Goal: Task Accomplishment & Management: Use online tool/utility

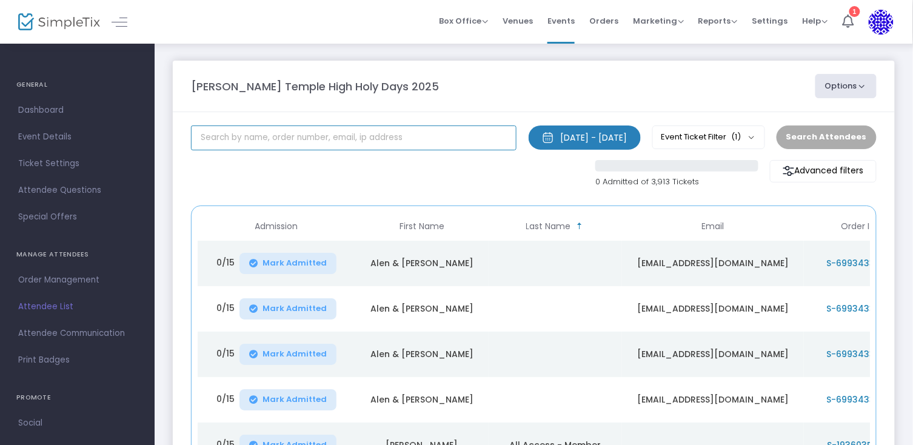
click at [305, 135] on input "text" at bounding box center [353, 137] width 325 height 25
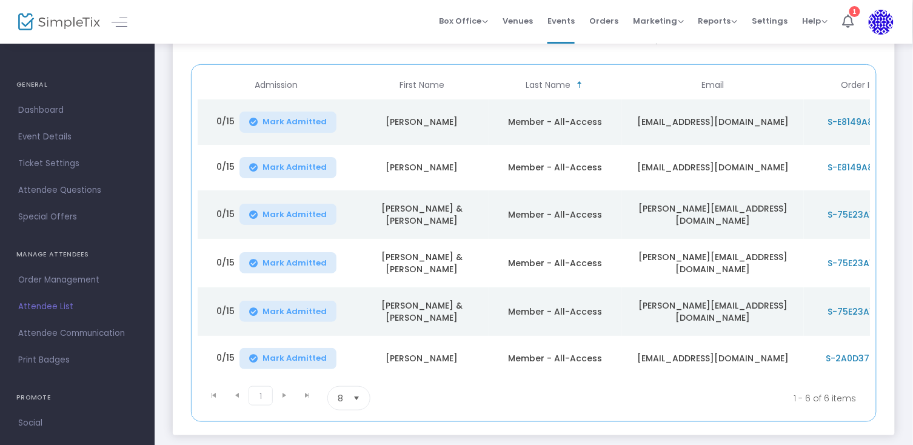
scroll to position [143, 0]
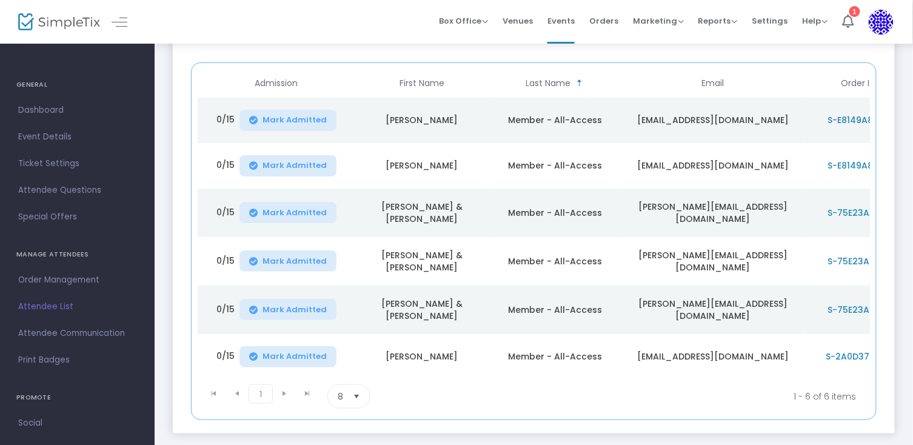
click at [358, 390] on span "Select" at bounding box center [357, 396] width 20 height 20
click at [347, 322] on span "25" at bounding box center [343, 318] width 10 height 12
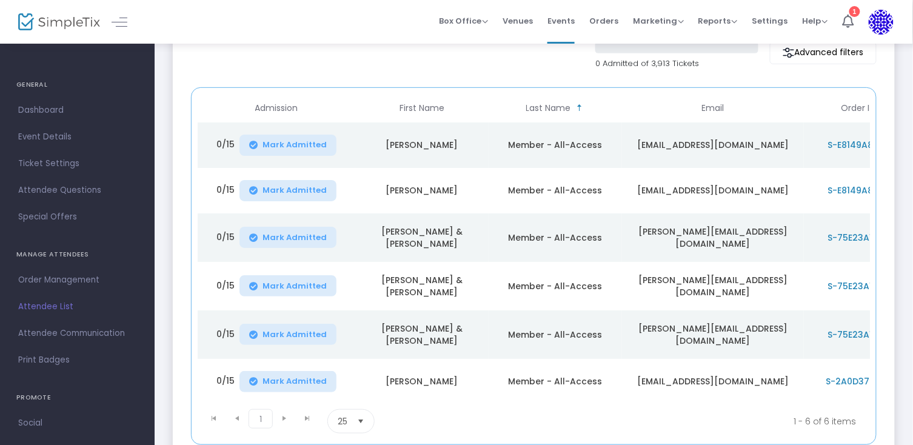
scroll to position [107, 0]
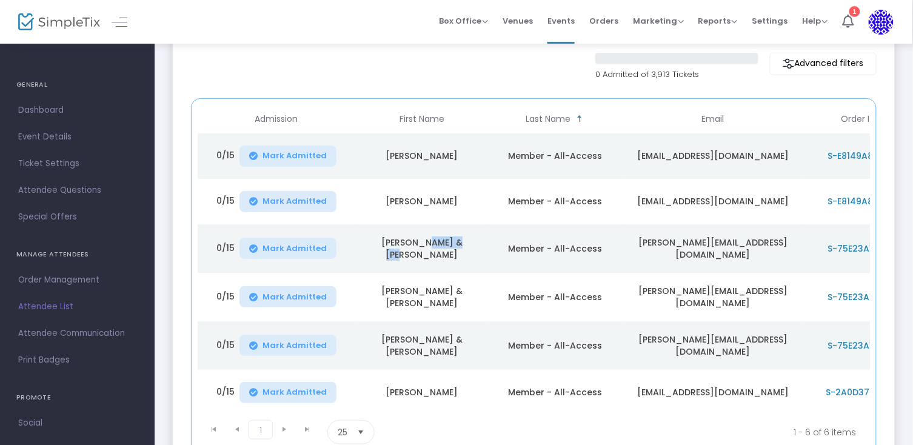
drag, startPoint x: 480, startPoint y: 249, endPoint x: 413, endPoint y: 252, distance: 66.7
click at [413, 252] on td "David & Debra Goldfarb" at bounding box center [421, 248] width 133 height 48
drag, startPoint x: 492, startPoint y: 250, endPoint x: 371, endPoint y: 250, distance: 121.2
click at [371, 250] on tr "0/15 Mark Admitted David & Debra Goldfarb Member - All-Access david@custommerch…" at bounding box center [622, 248] width 848 height 48
copy td "David & Debra Goldfarb"
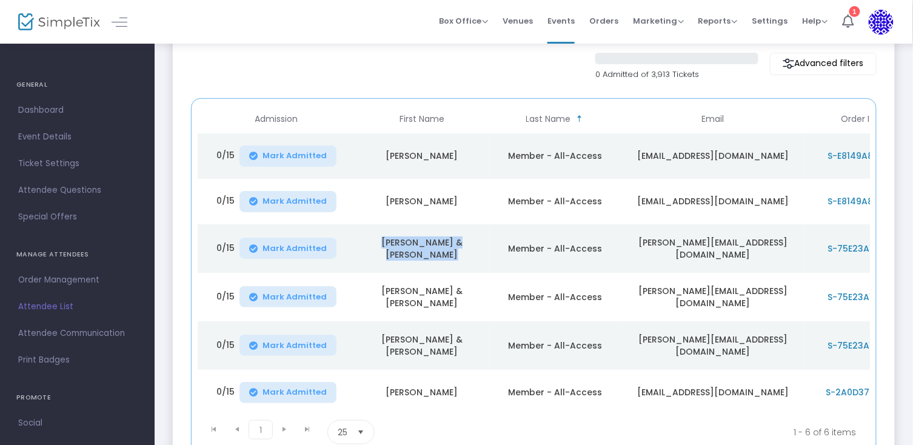
scroll to position [16, 0]
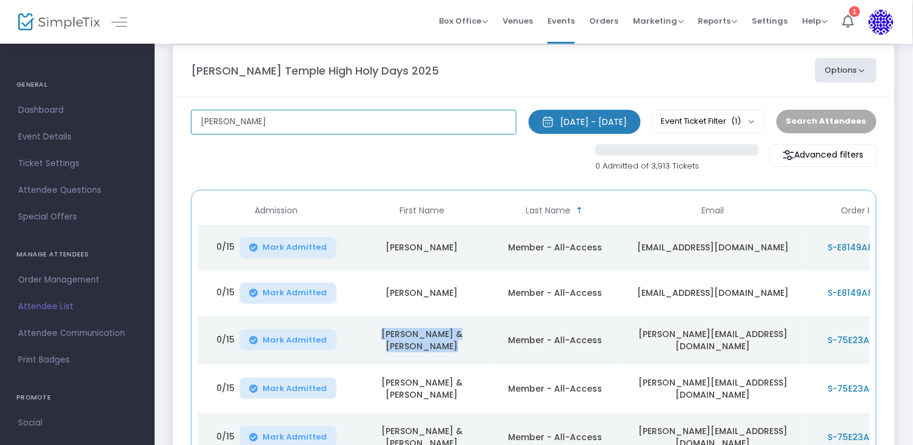
click at [295, 133] on input "goldfarb" at bounding box center [353, 122] width 325 height 25
type input "g"
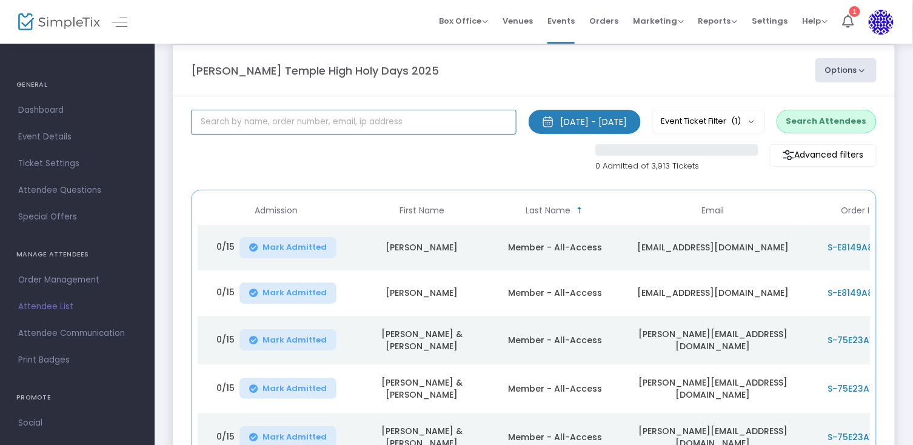
paste input "David & Debra Goldfarb"
type input "David & Debra Goldfarb"
click at [856, 132] on button "Search Attendees" at bounding box center [826, 121] width 100 height 23
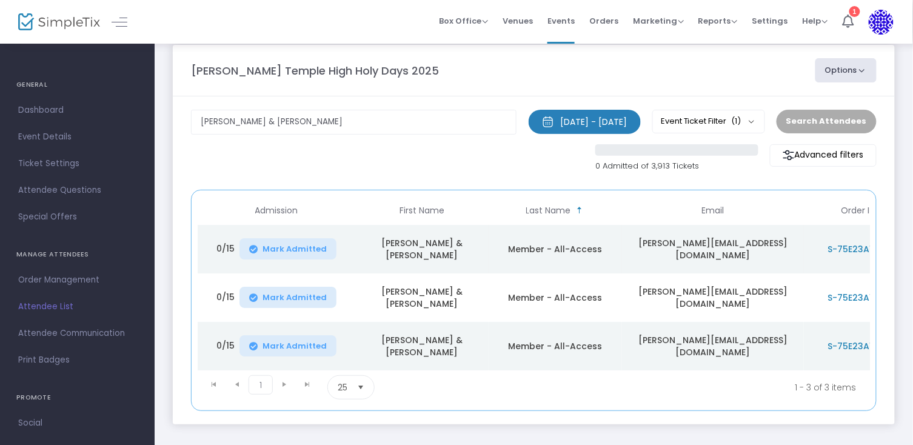
click at [723, 251] on td "david@custommerch.com" at bounding box center [713, 249] width 182 height 48
click at [733, 248] on td "david@custommerch.com" at bounding box center [713, 249] width 182 height 48
click at [852, 248] on span "S-75E23A1A-4" at bounding box center [858, 249] width 62 height 12
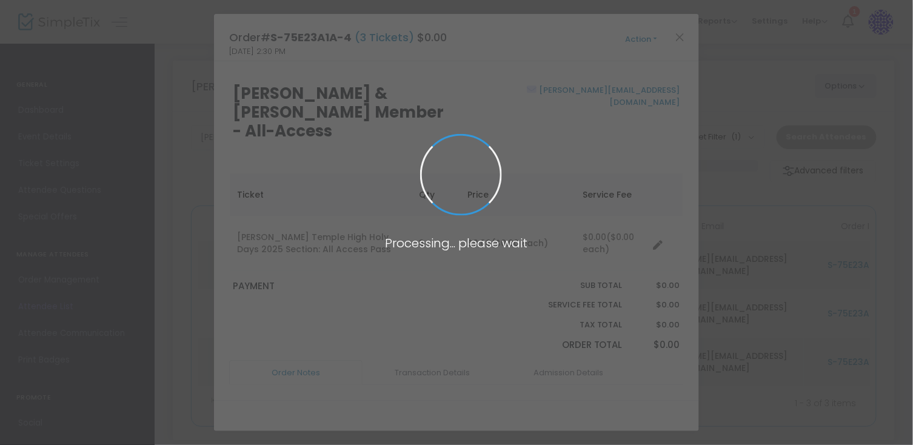
scroll to position [0, 0]
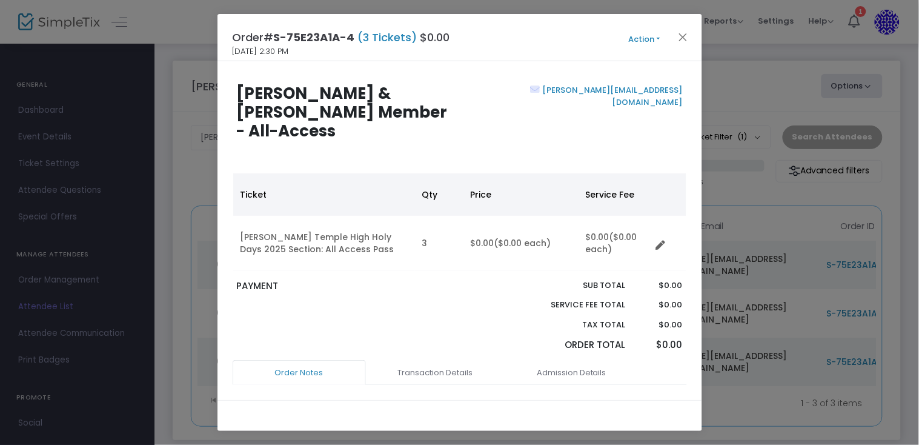
click at [653, 39] on button "Action" at bounding box center [644, 39] width 73 height 13
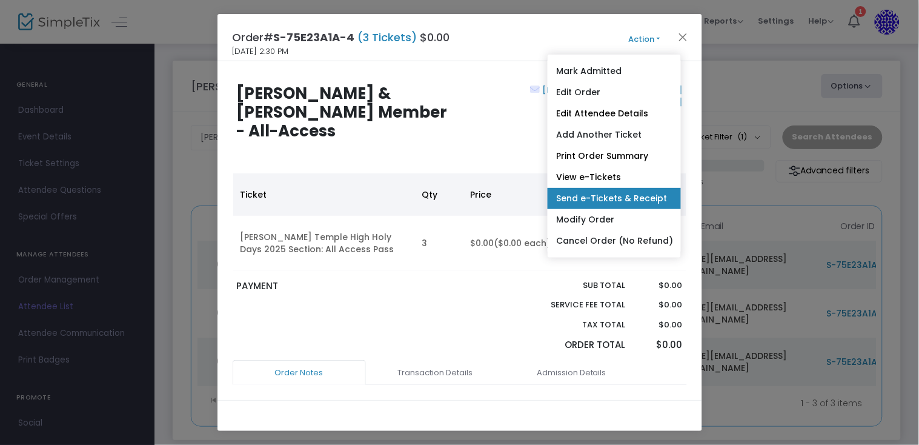
click at [598, 193] on link "Send e-Tickets & Receipt" at bounding box center [614, 198] width 133 height 21
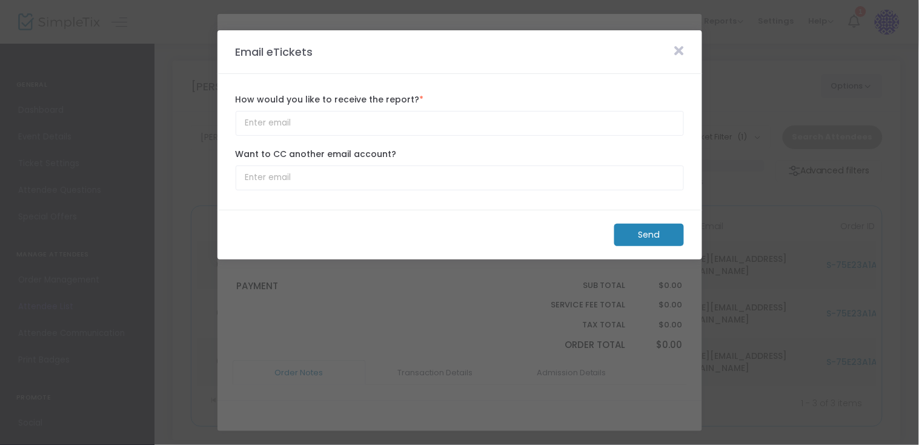
type input "david@custommerch.com"
click at [647, 231] on m-button "Send" at bounding box center [649, 235] width 70 height 22
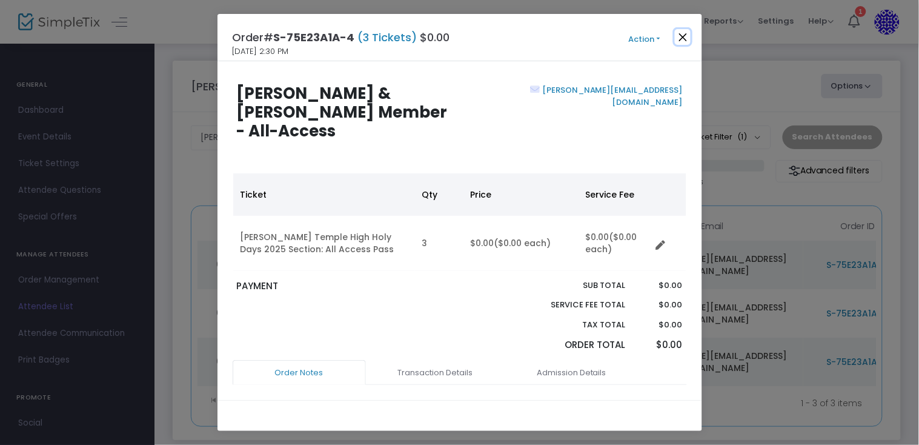
click at [682, 44] on button "Close" at bounding box center [683, 37] width 16 height 16
